Goal: Task Accomplishment & Management: Use online tool/utility

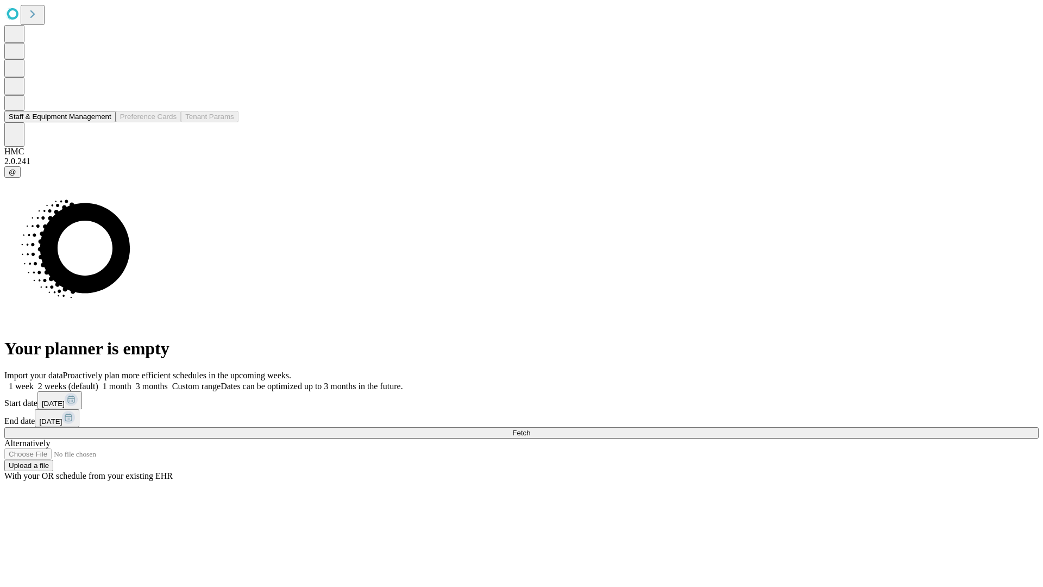
click at [104, 122] on button "Staff & Equipment Management" at bounding box center [59, 116] width 111 height 11
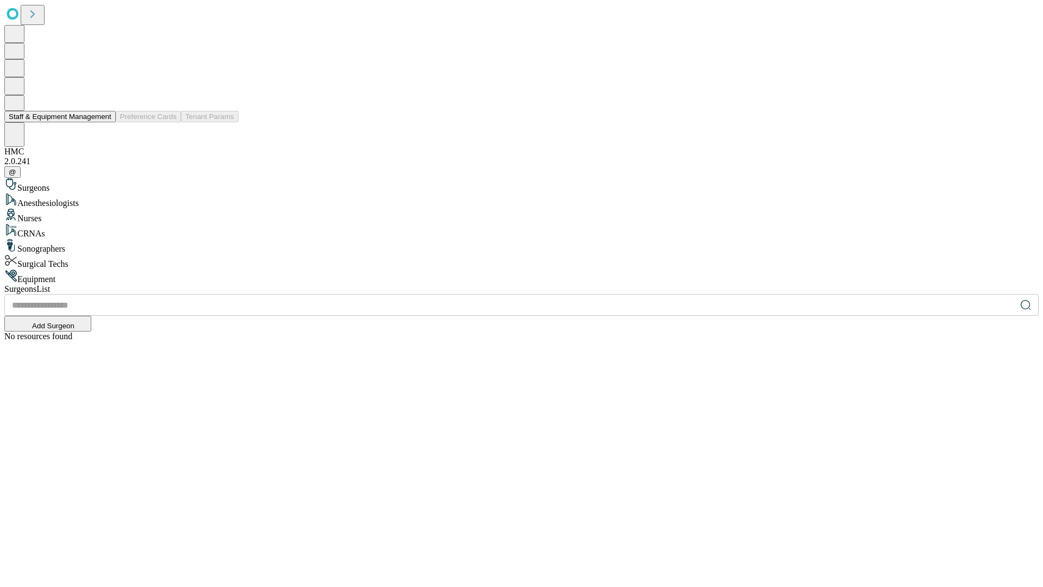
click at [104, 122] on button "Staff & Equipment Management" at bounding box center [59, 116] width 111 height 11
